Goal: Transaction & Acquisition: Purchase product/service

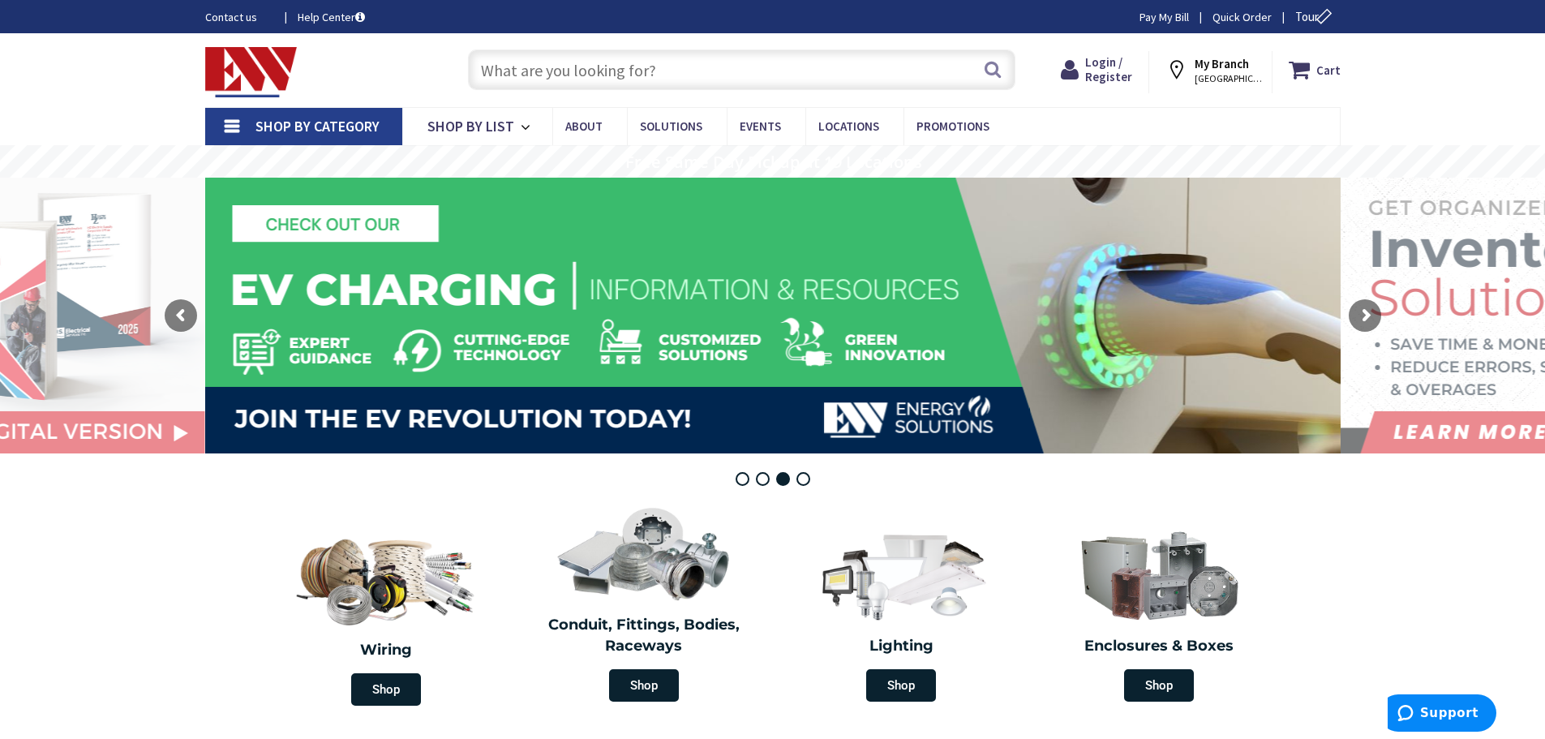
click at [657, 69] on input "text" at bounding box center [742, 69] width 548 height 41
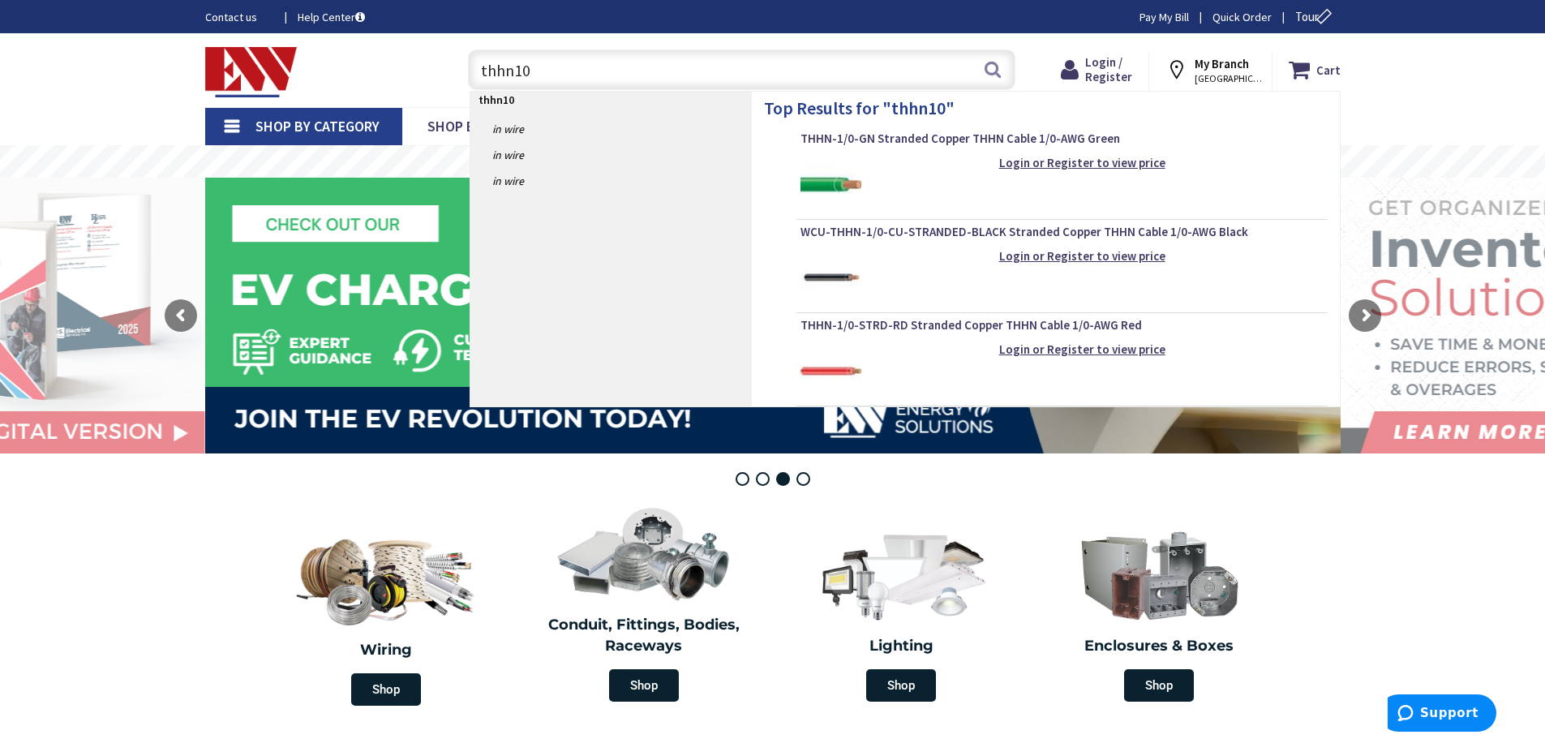
click at [519, 72] on input "thhn10" at bounding box center [742, 69] width 548 height 41
click at [514, 70] on input "thhn10" at bounding box center [742, 69] width 548 height 41
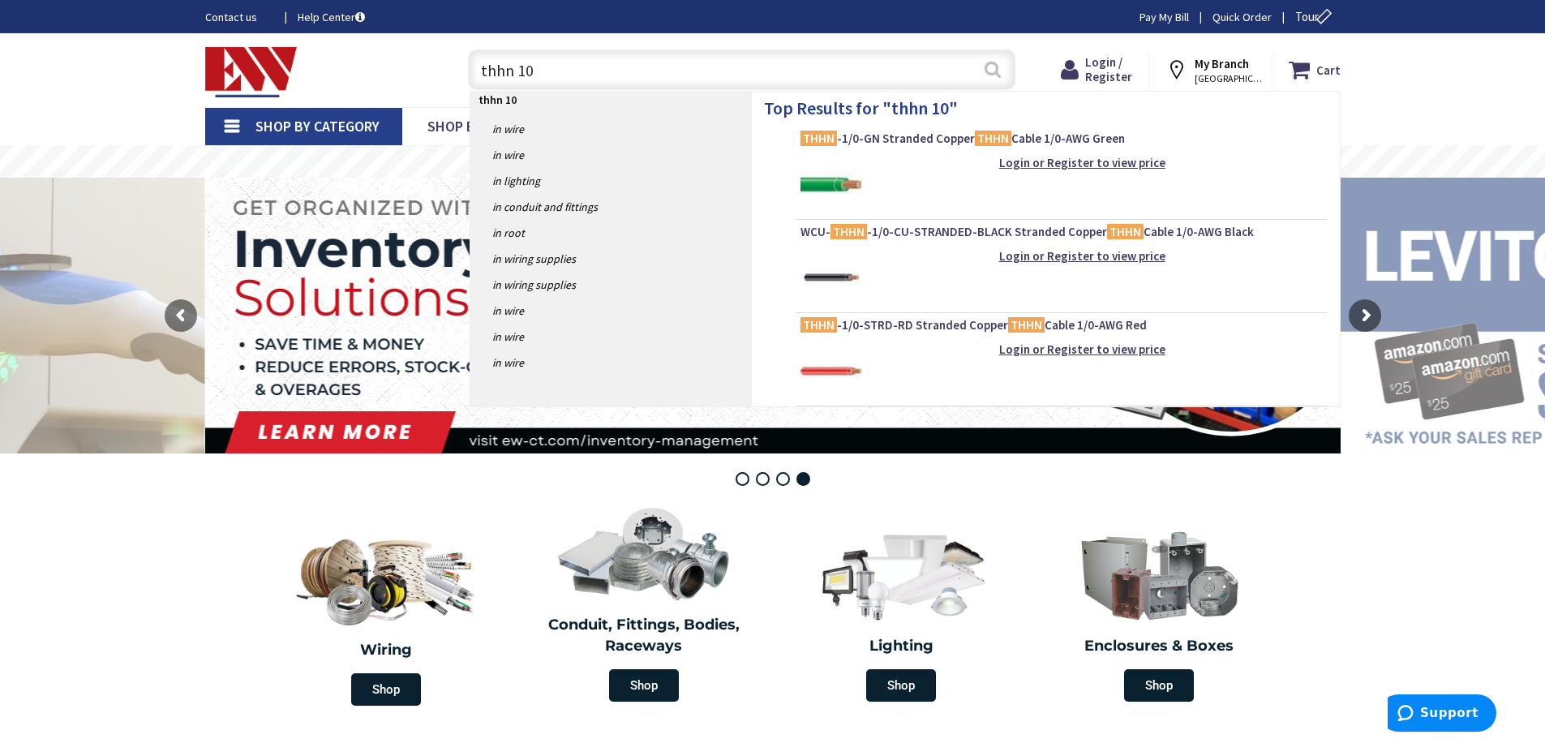
type input "thhn 10"
click at [988, 70] on button "Search" at bounding box center [992, 69] width 21 height 37
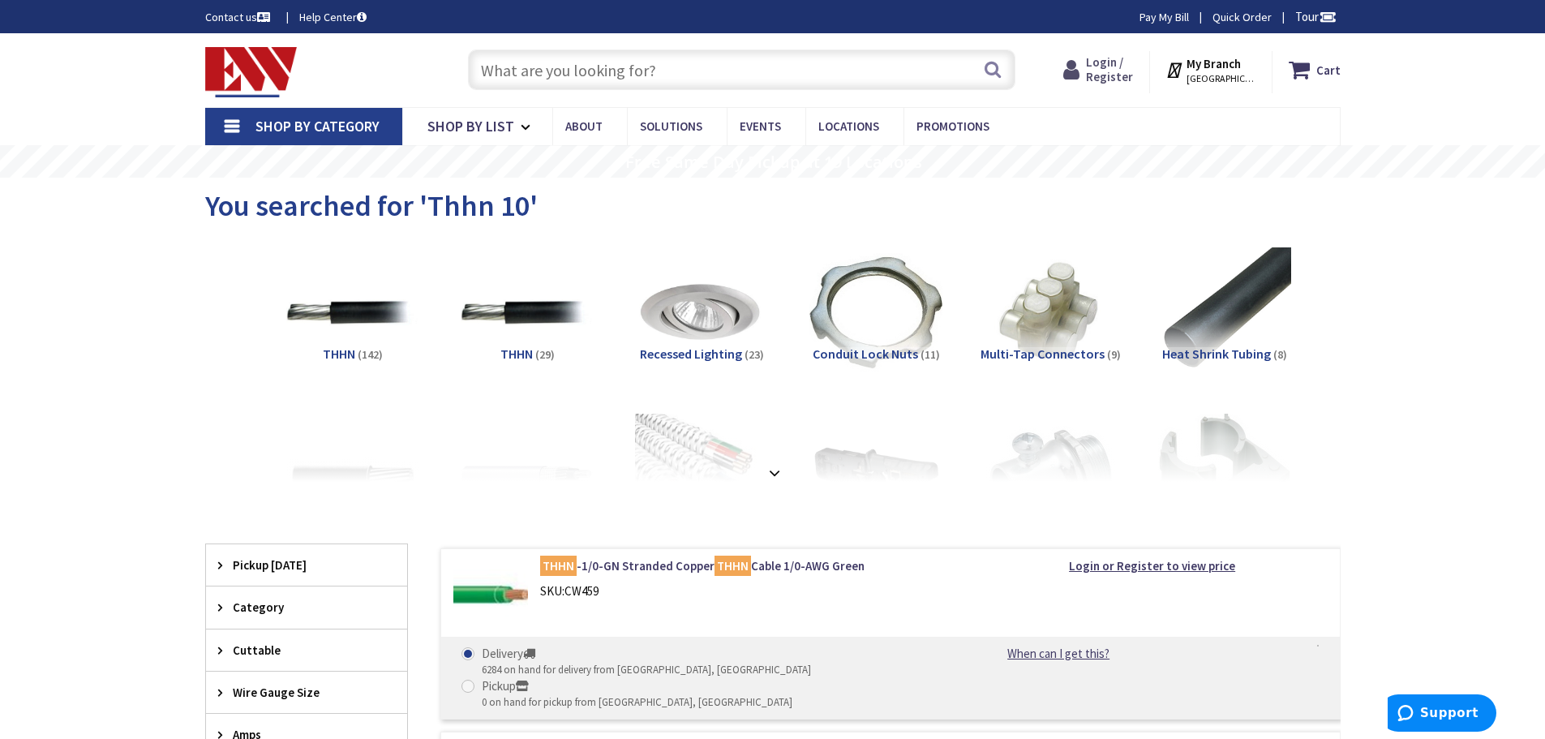
click at [1133, 75] on span "Login / Register" at bounding box center [1109, 69] width 47 height 30
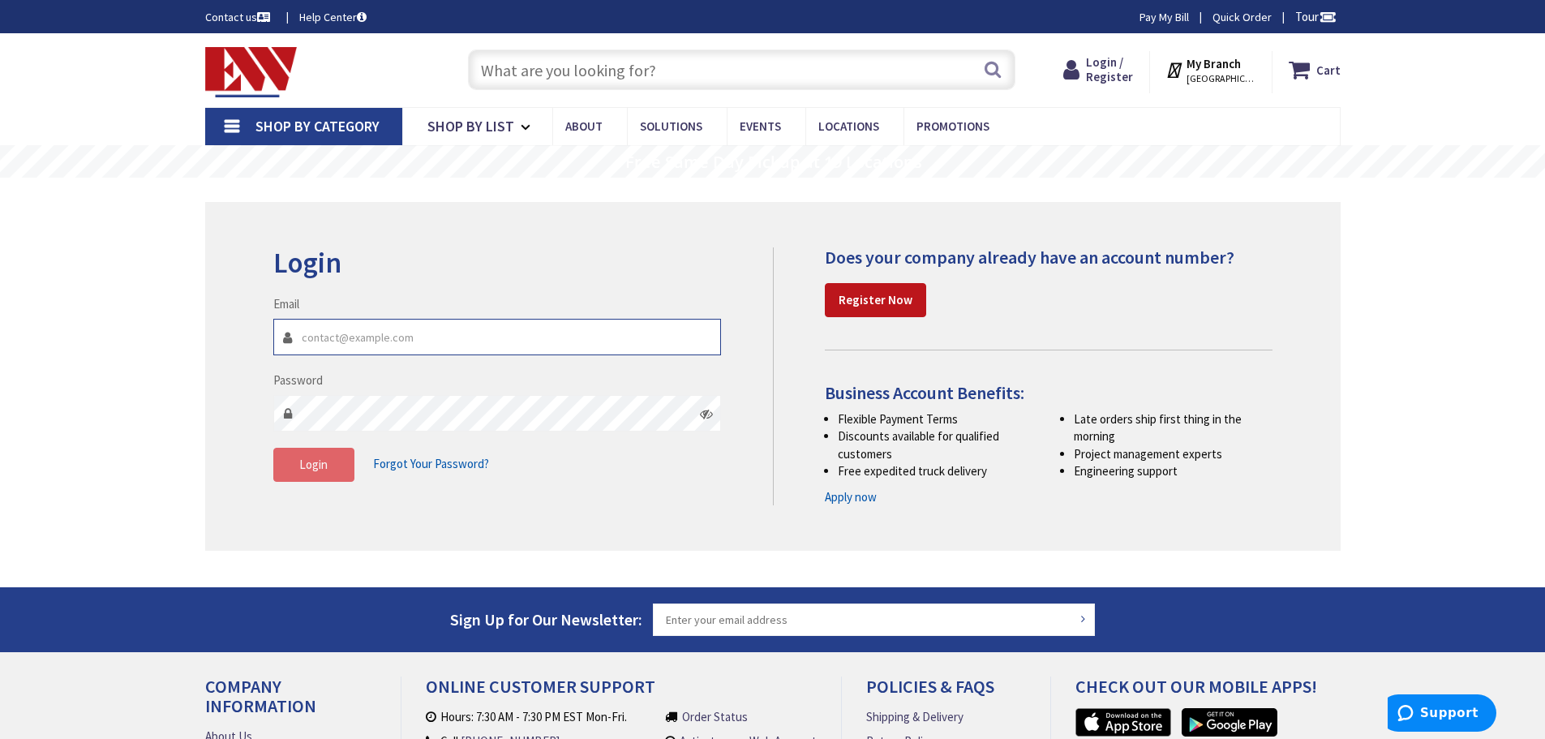
type input "vinny@cesct.biz"
click at [325, 461] on span "Login" at bounding box center [313, 464] width 28 height 15
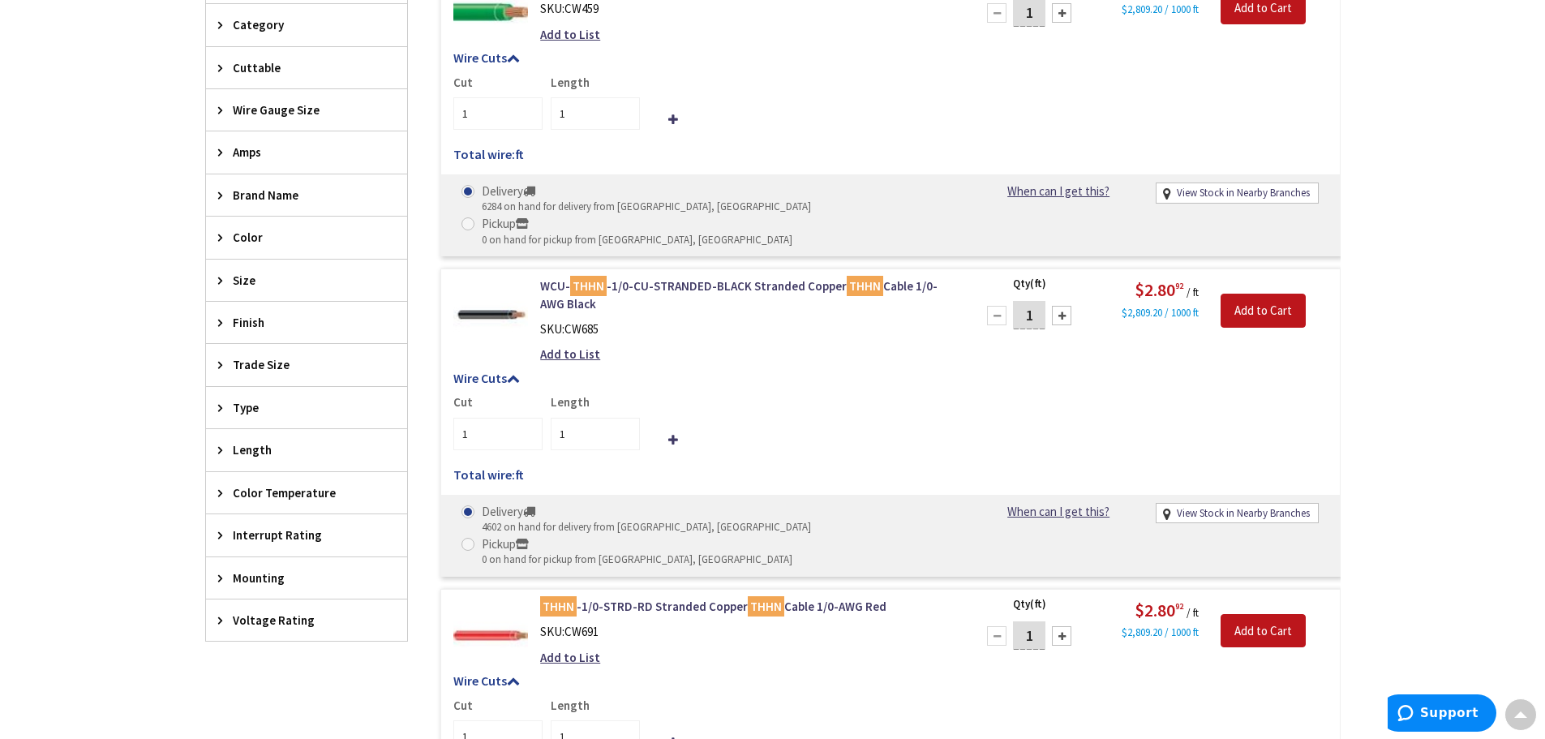
scroll to position [246, 0]
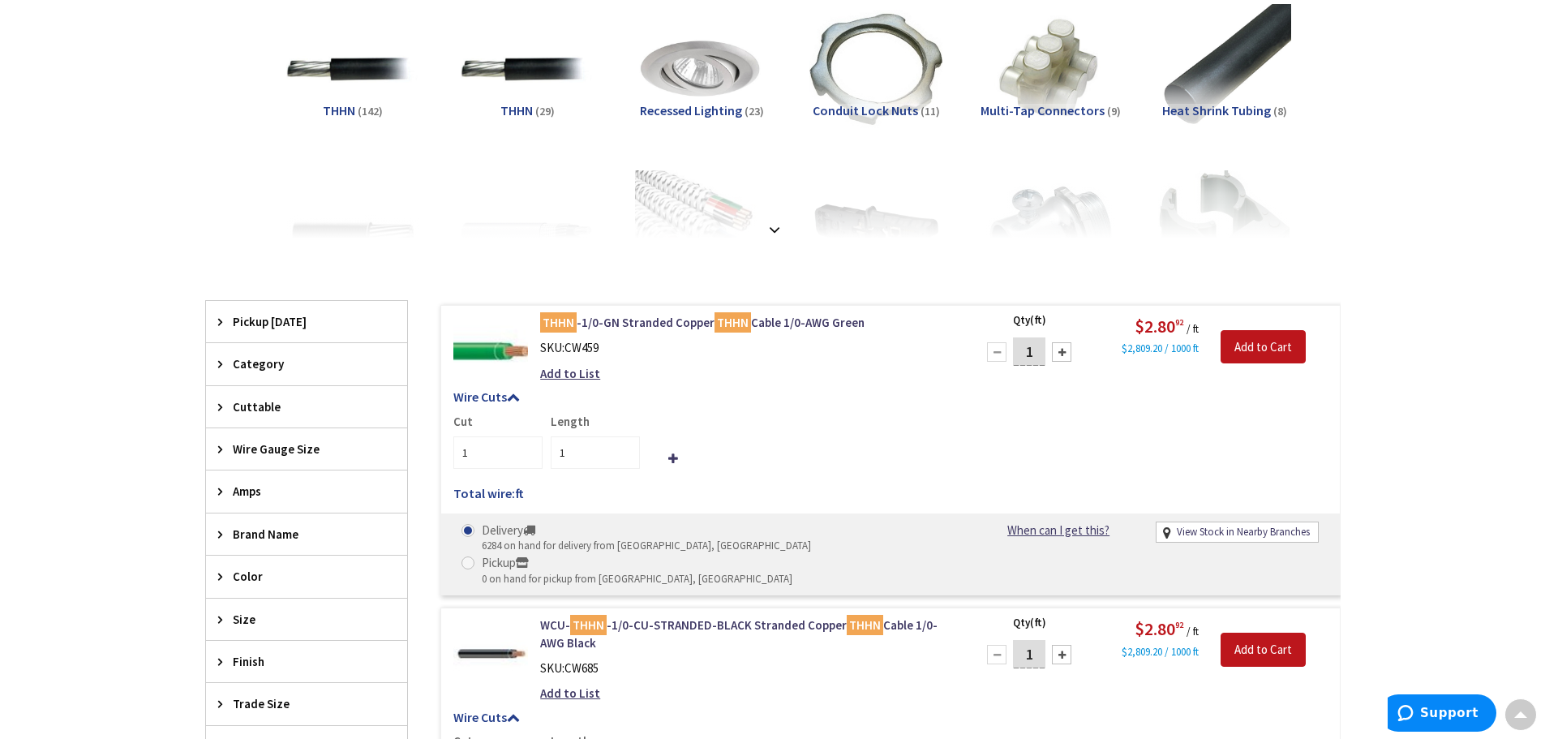
click at [296, 449] on span "Wire Gauge Size" at bounding box center [299, 449] width 132 height 17
click at [235, 511] on span "10 AWG" at bounding box center [306, 509] width 201 height 28
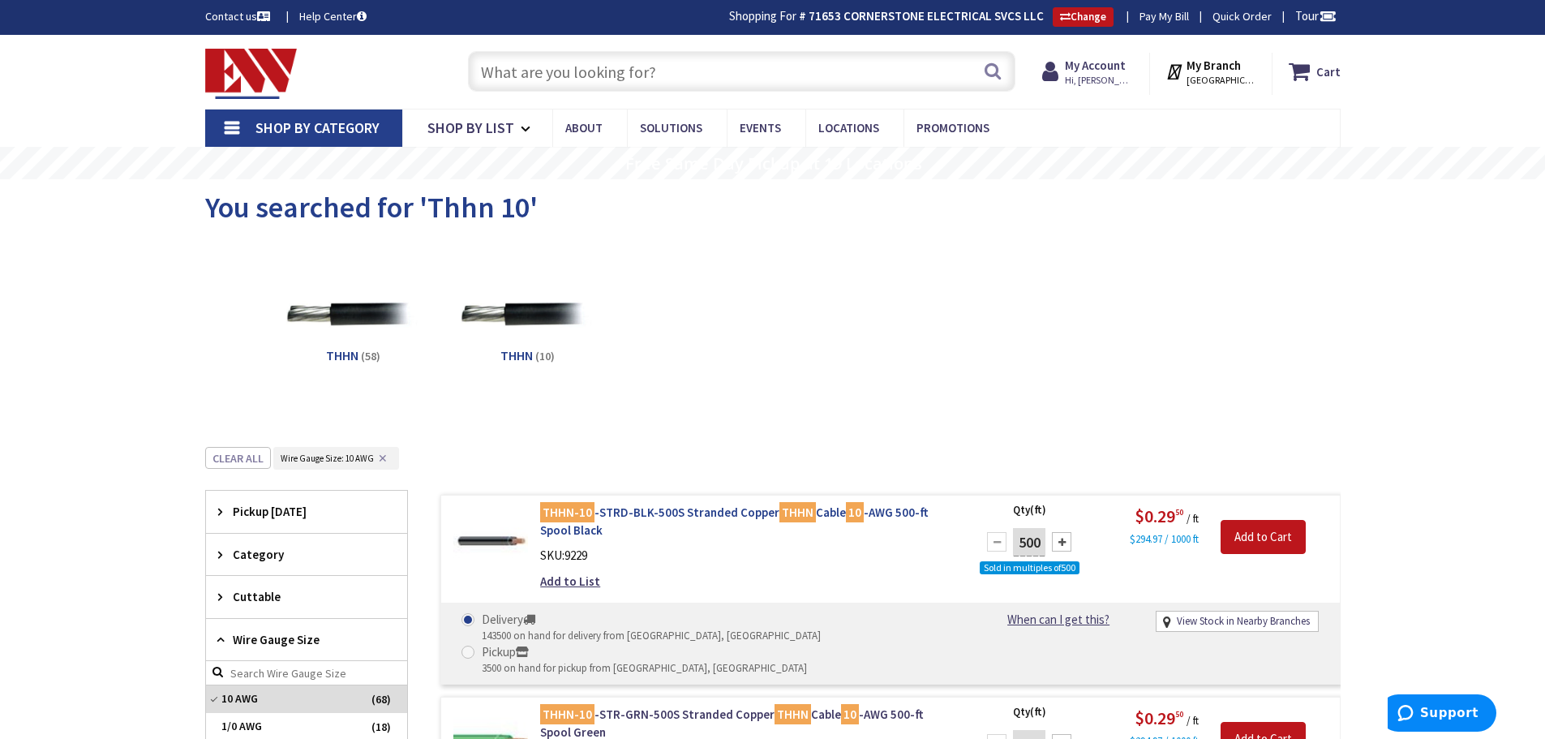
scroll to position [0, 0]
click at [617, 75] on input "text" at bounding box center [742, 72] width 548 height 41
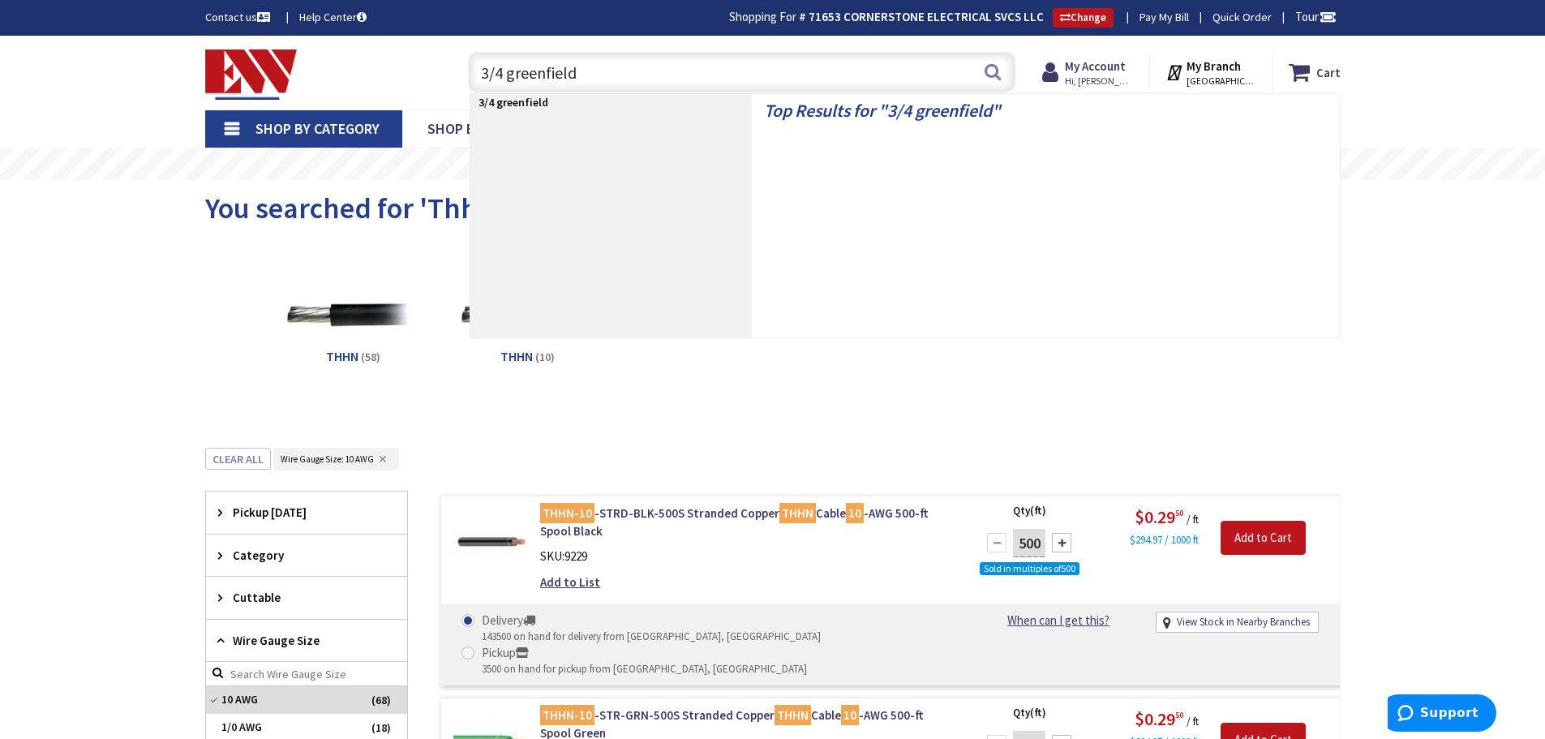
drag, startPoint x: 586, startPoint y: 74, endPoint x: 506, endPoint y: 75, distance: 79.5
click at [506, 75] on input "3/4 greenfield" at bounding box center [742, 72] width 548 height 41
click at [557, 75] on input "3/4" at bounding box center [742, 72] width 548 height 41
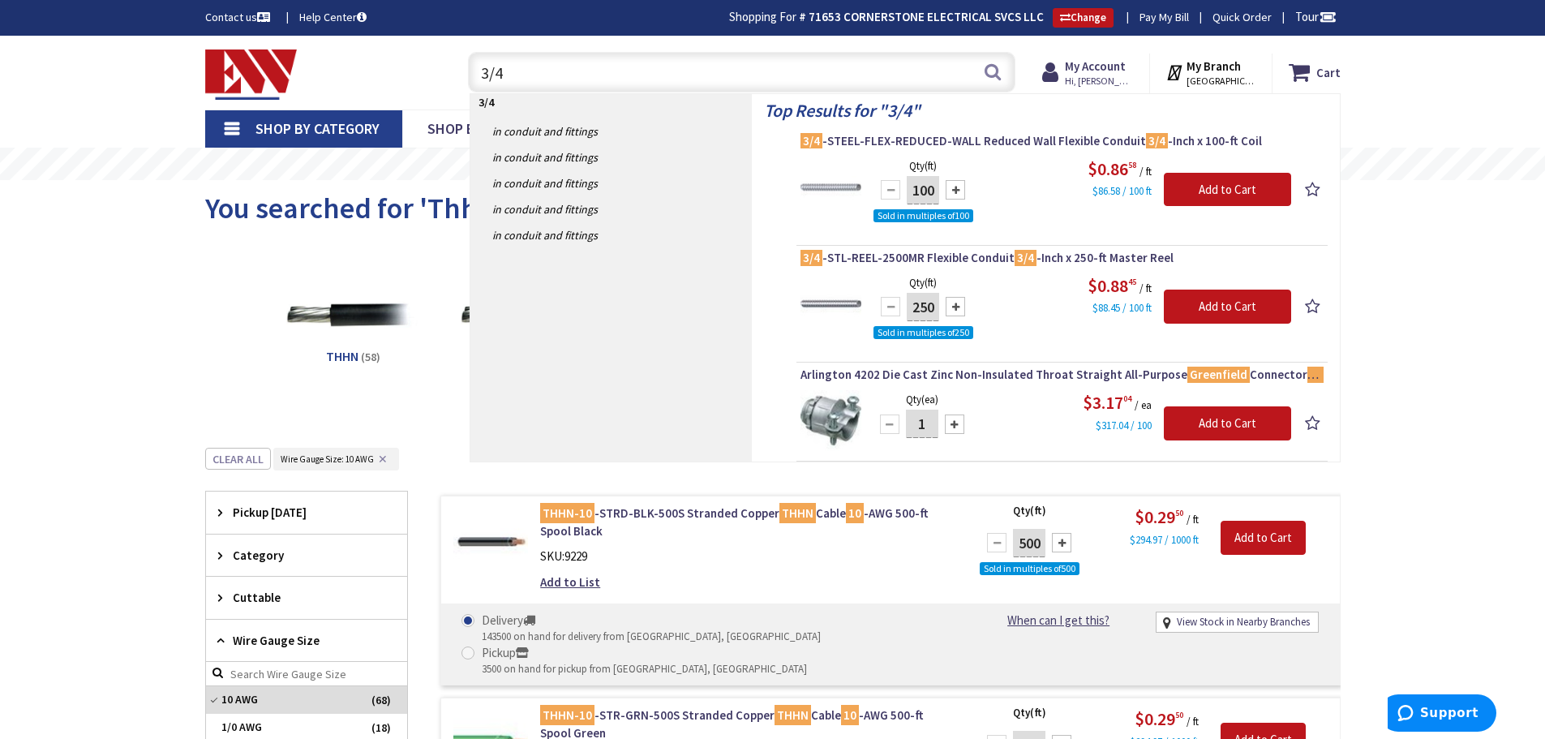
click at [558, 81] on input "3/4" at bounding box center [742, 72] width 548 height 41
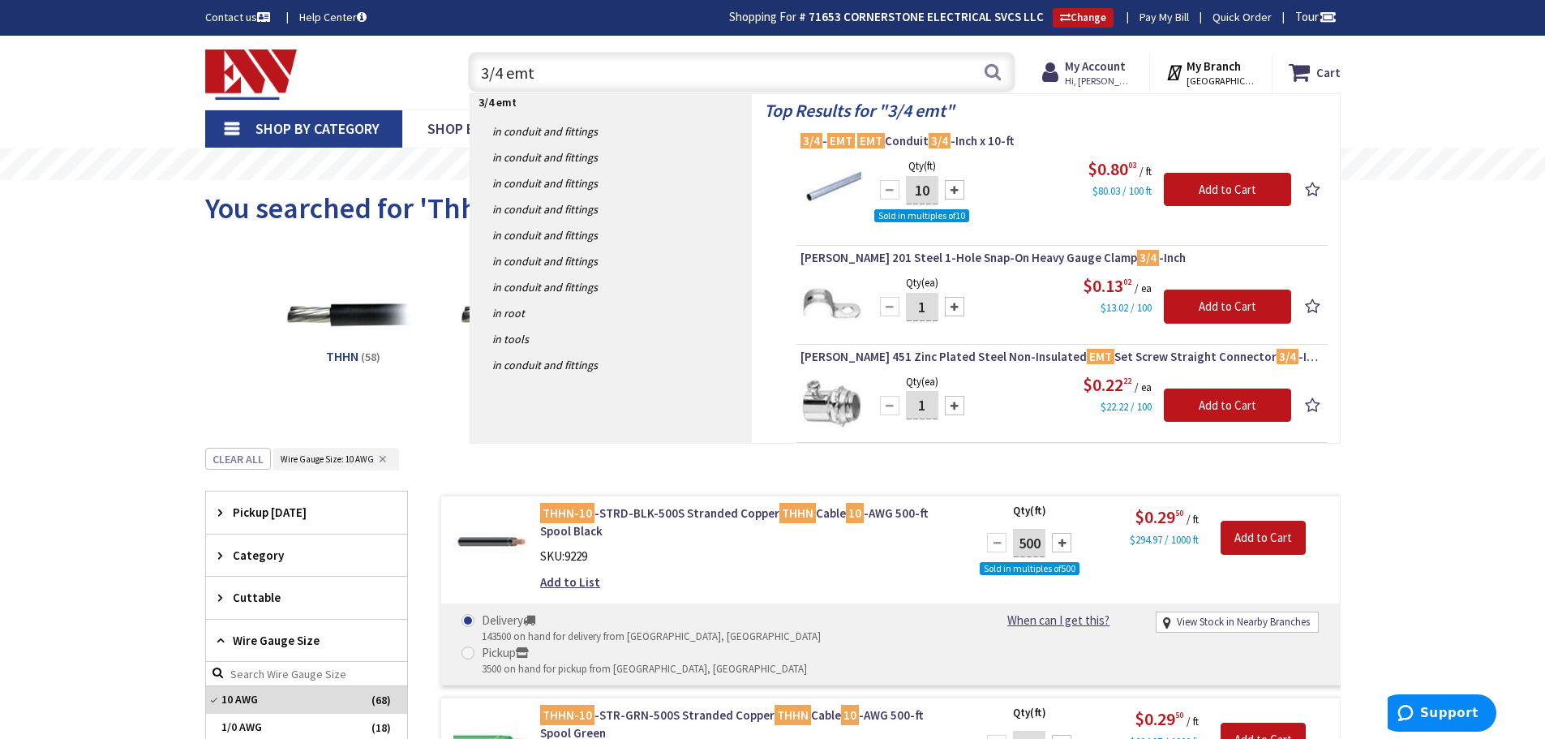
type input "3/4 emt"
